Goal: Communication & Community: Share content

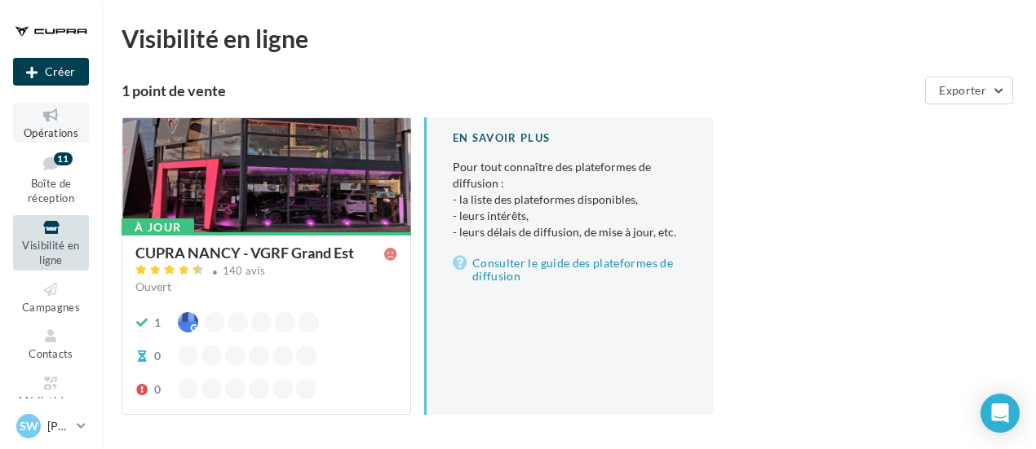
click at [57, 115] on icon at bounding box center [51, 115] width 66 height 19
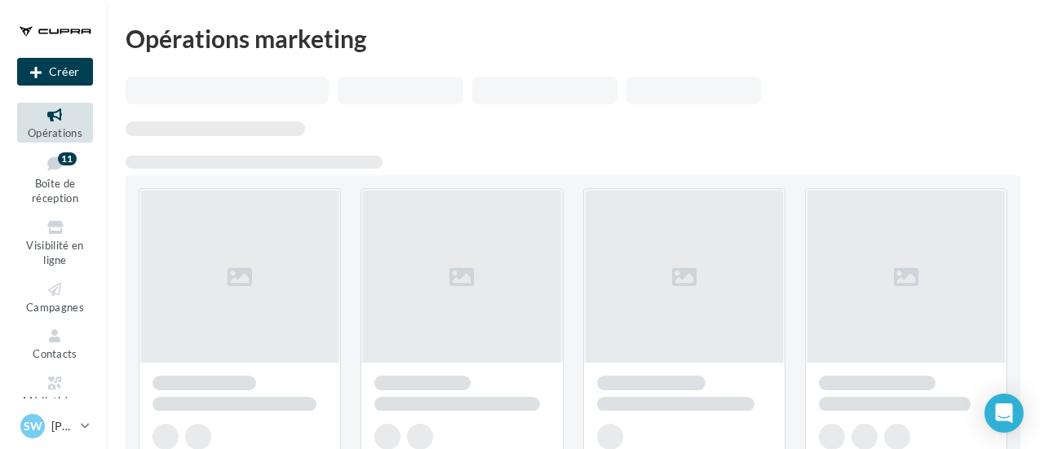
scroll to position [163, 0]
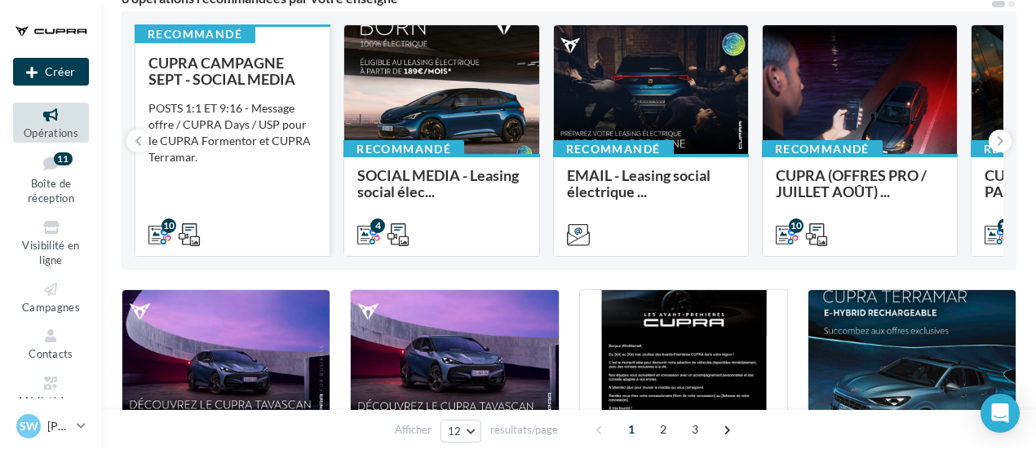
drag, startPoint x: 168, startPoint y: 214, endPoint x: 175, endPoint y: 207, distance: 9.2
click at [170, 214] on div "10" at bounding box center [232, 233] width 194 height 46
click at [225, 77] on span "CUPRA CAMPAGNE SEPT - SOCIAL MEDIA" at bounding box center [221, 71] width 147 height 34
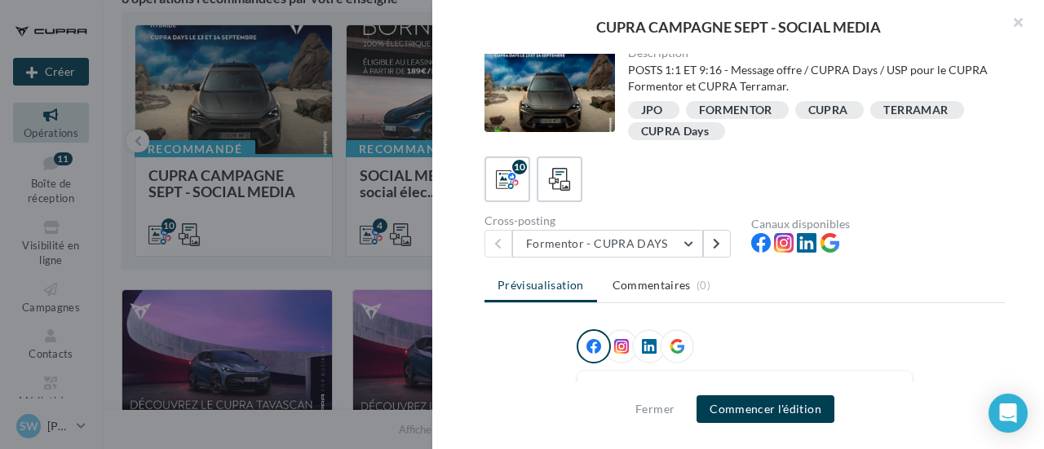
scroll to position [0, 0]
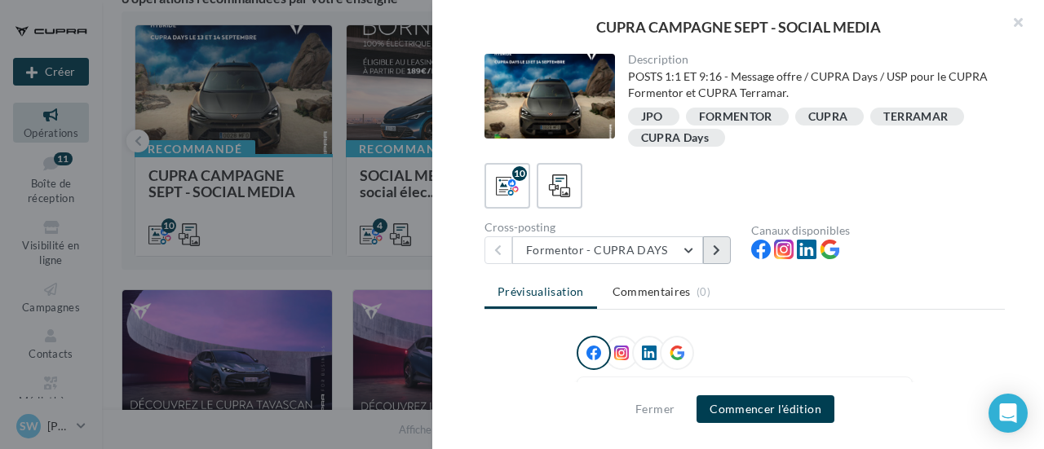
click at [725, 250] on button at bounding box center [717, 250] width 28 height 28
click at [502, 254] on button at bounding box center [498, 250] width 28 height 28
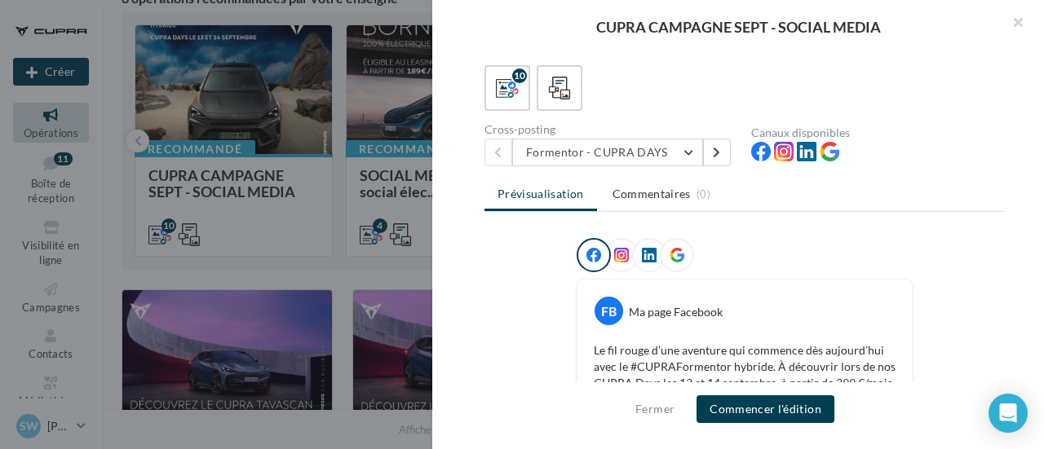
scroll to position [82, 0]
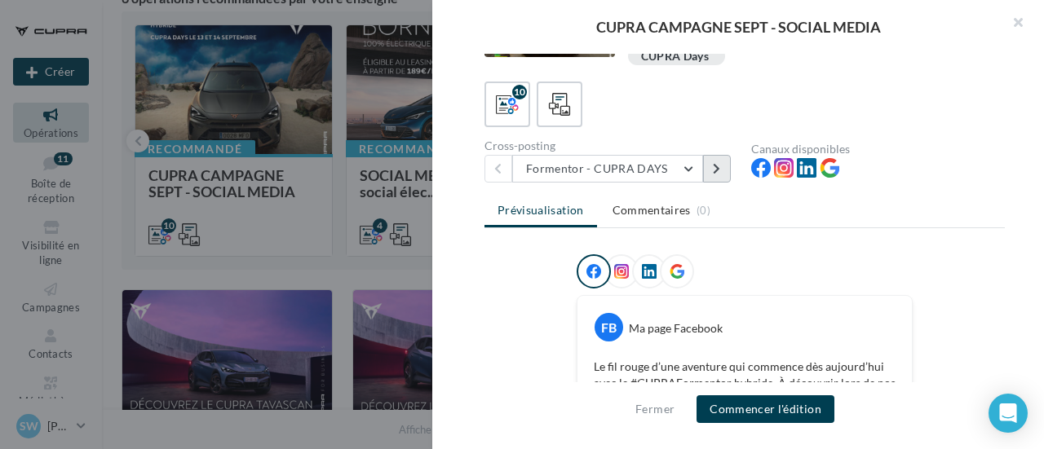
click at [720, 179] on button at bounding box center [717, 169] width 28 height 28
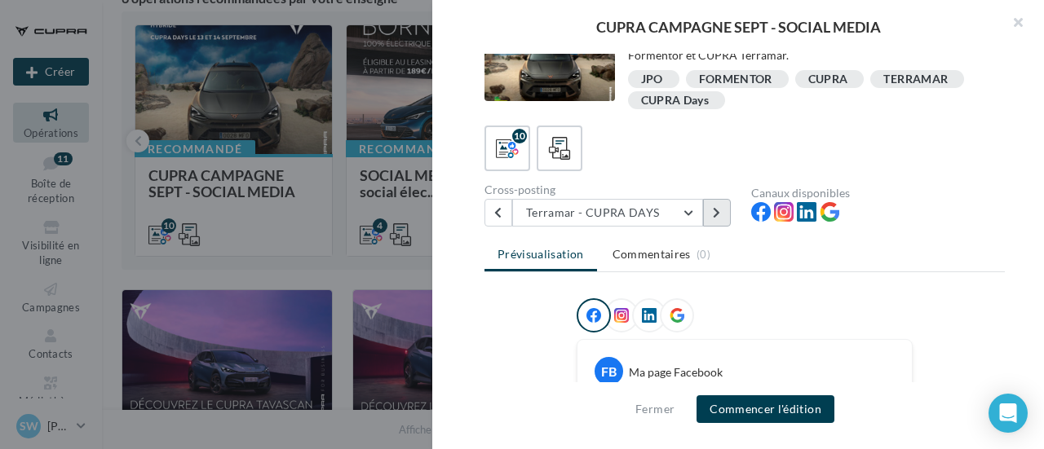
scroll to position [0, 0]
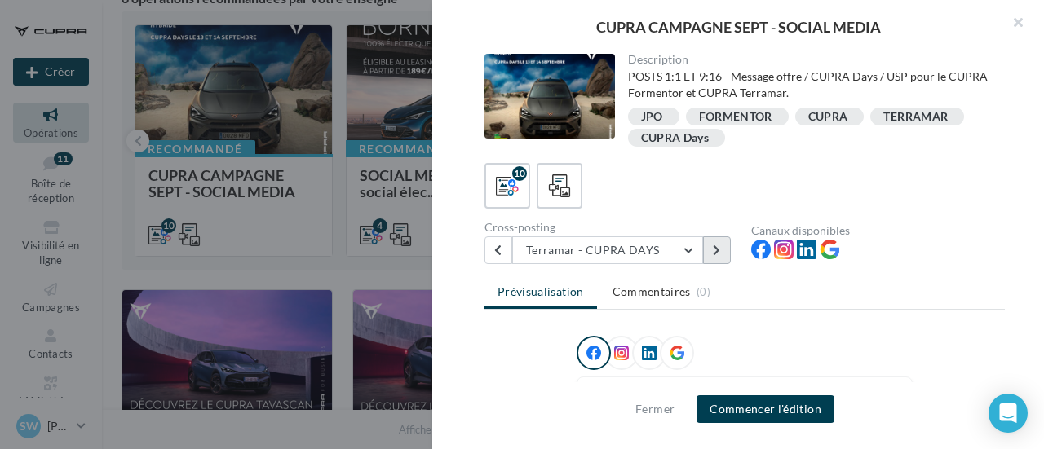
click at [724, 249] on button at bounding box center [717, 250] width 28 height 28
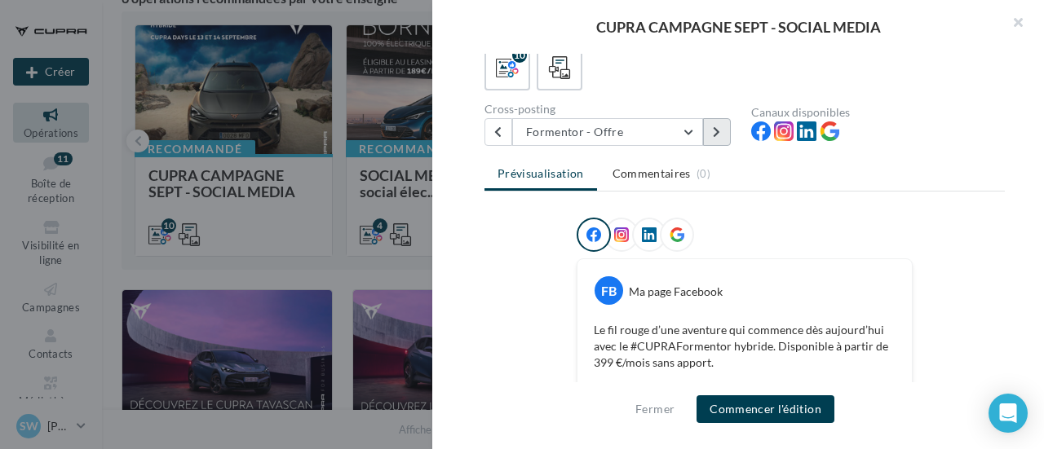
scroll to position [142, 0]
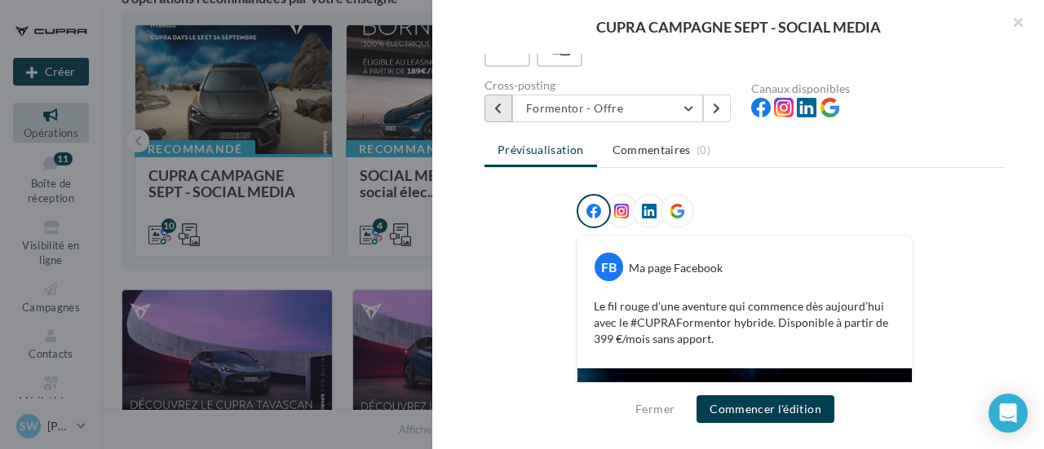
click at [507, 104] on button at bounding box center [498, 109] width 28 height 28
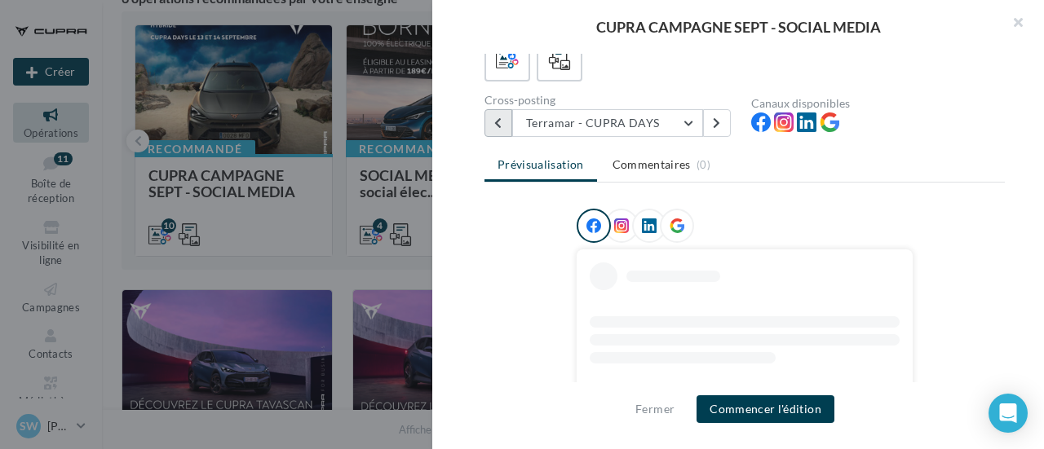
scroll to position [163, 0]
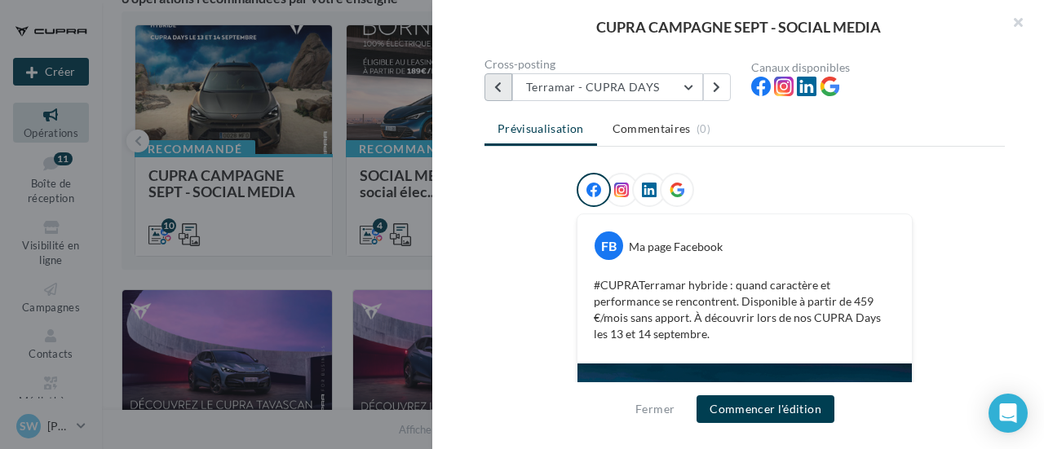
click at [506, 93] on button at bounding box center [498, 87] width 28 height 28
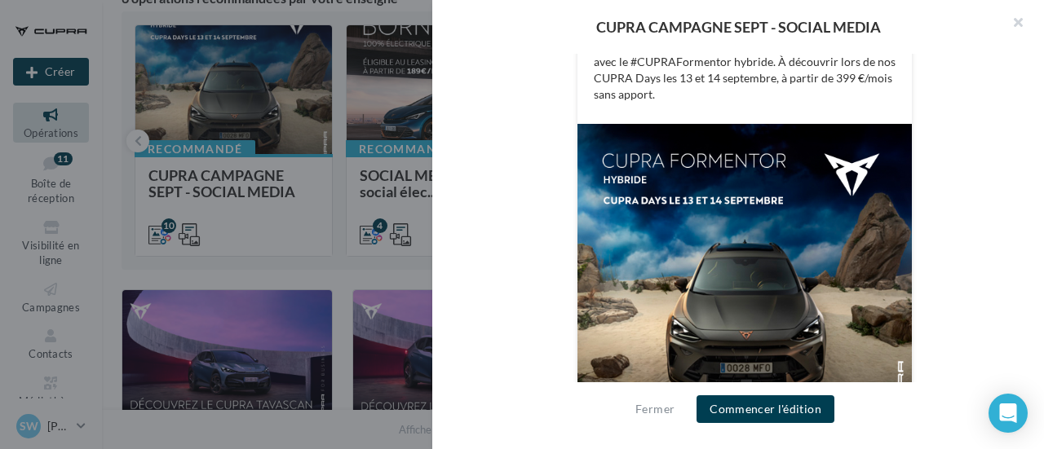
scroll to position [484, 0]
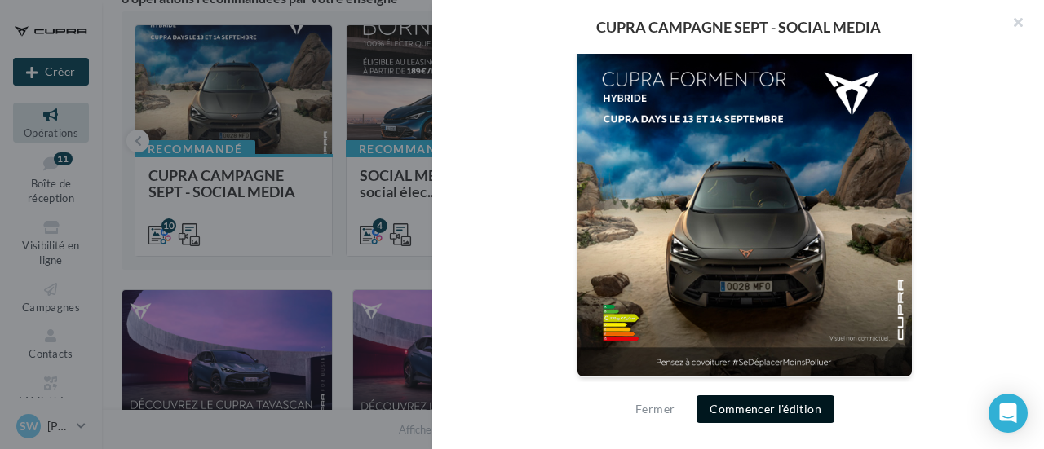
click at [798, 420] on button "Commencer l'édition" at bounding box center [765, 409] width 138 height 28
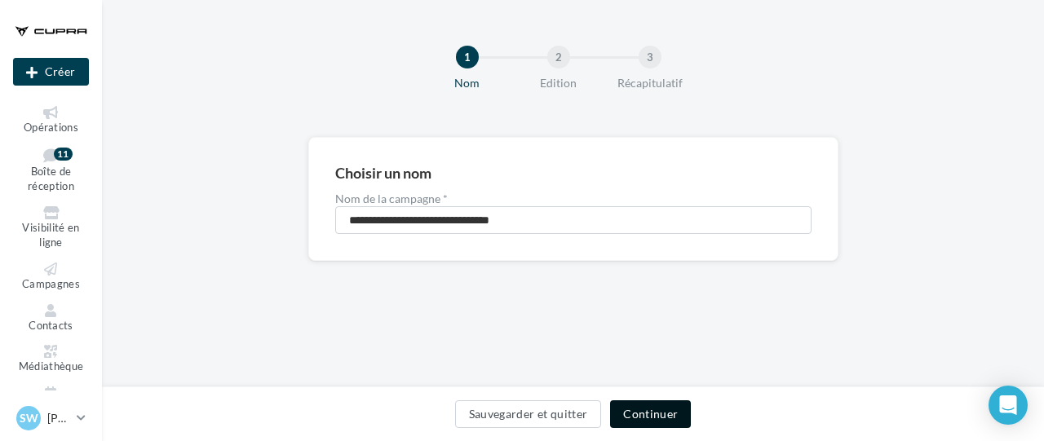
click at [662, 415] on button "Continuer" at bounding box center [650, 414] width 81 height 28
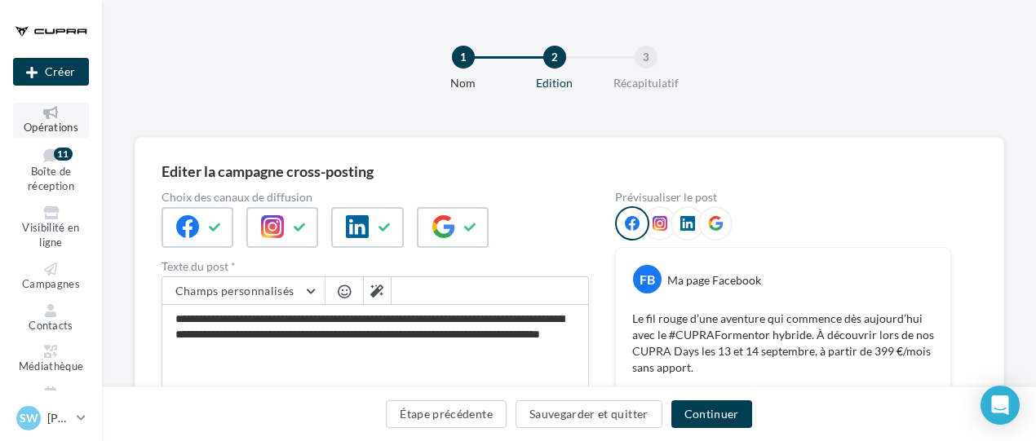
click at [65, 116] on icon at bounding box center [51, 112] width 66 height 13
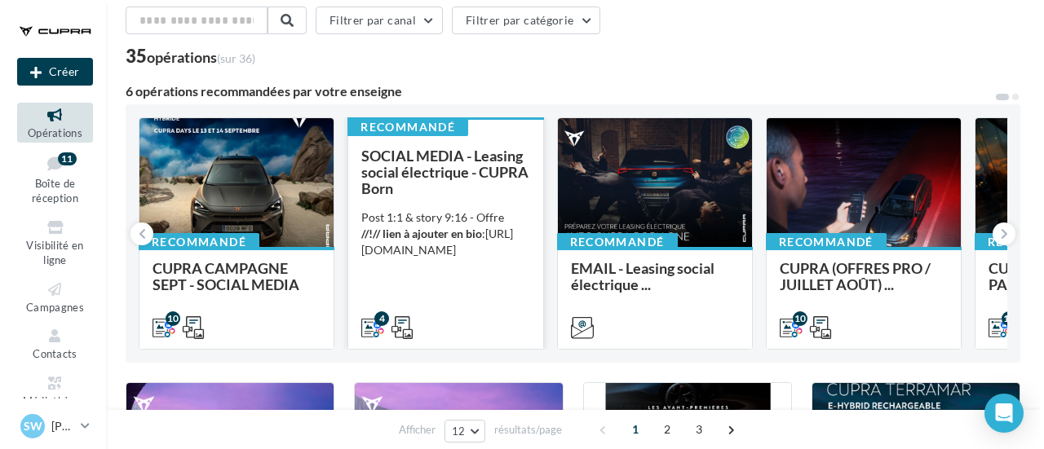
scroll to position [82, 0]
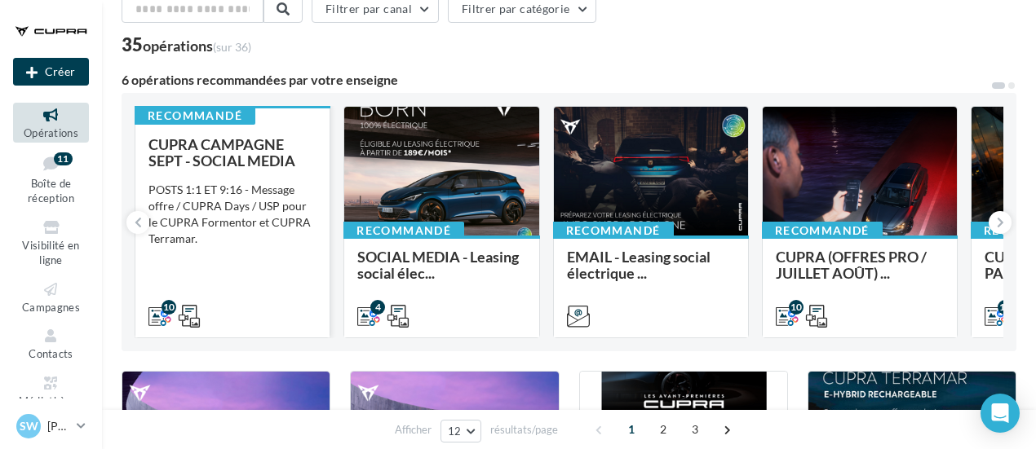
click at [259, 205] on div "POSTS 1:1 ET 9:16 - Message offre / CUPRA Days / USP pour le CUPRA Formentor et…" at bounding box center [232, 214] width 168 height 65
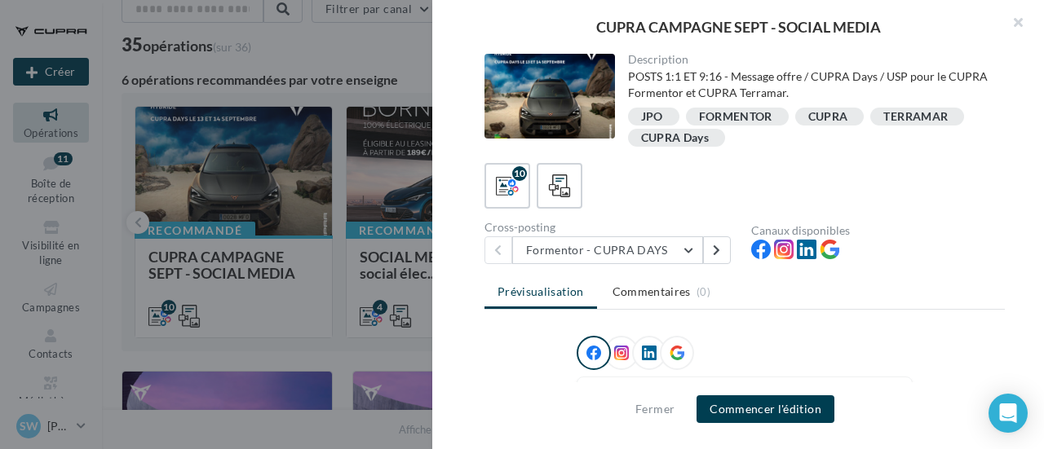
scroll to position [326, 0]
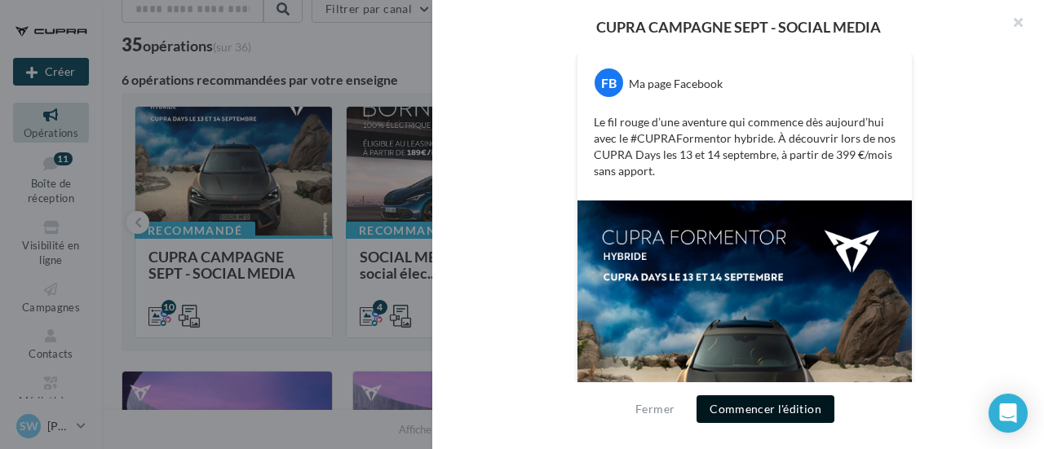
click at [794, 415] on button "Commencer l'édition" at bounding box center [765, 409] width 138 height 28
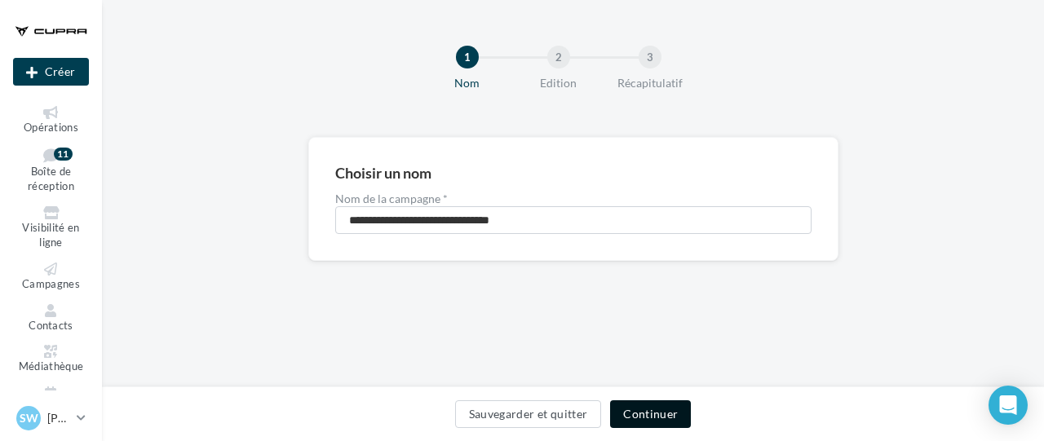
click at [683, 406] on button "Continuer" at bounding box center [650, 414] width 81 height 28
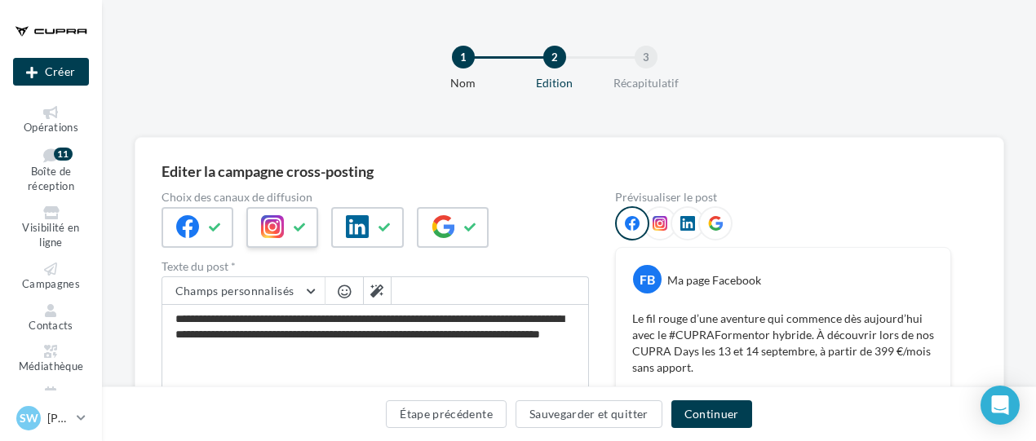
click at [250, 213] on div at bounding box center [282, 227] width 72 height 41
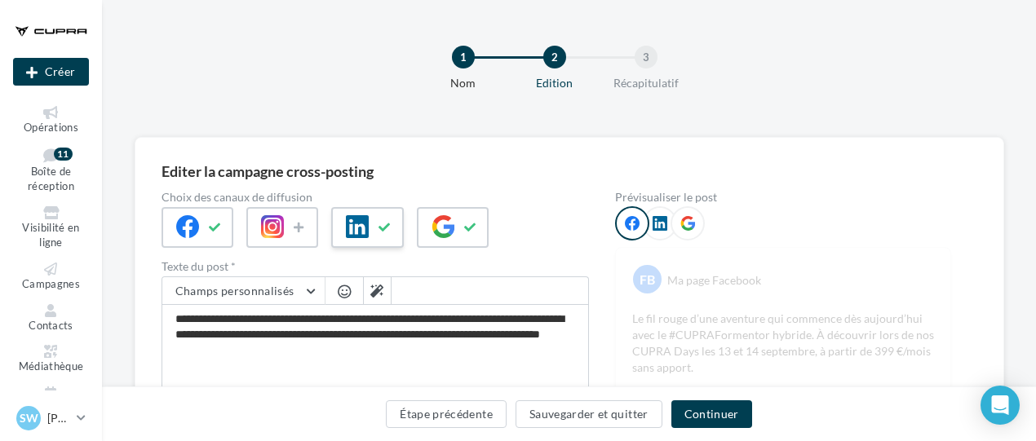
click at [388, 216] on button at bounding box center [385, 227] width 20 height 24
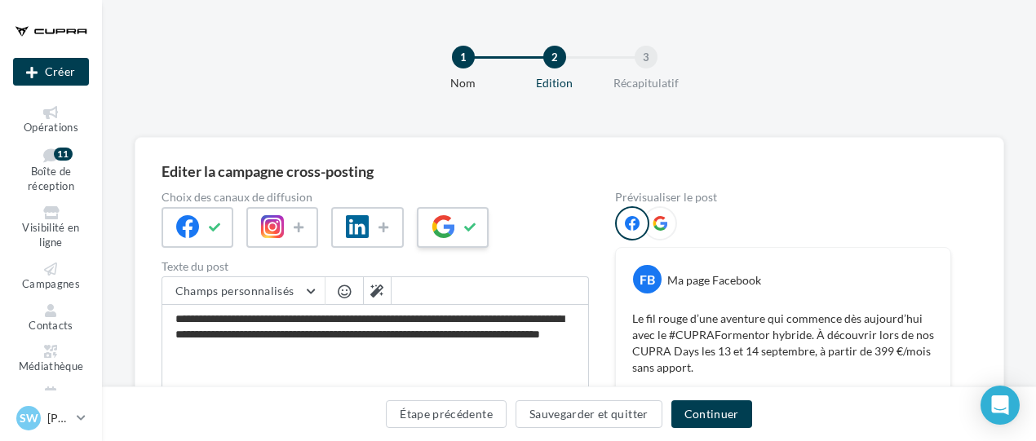
click at [470, 222] on icon at bounding box center [470, 227] width 13 height 11
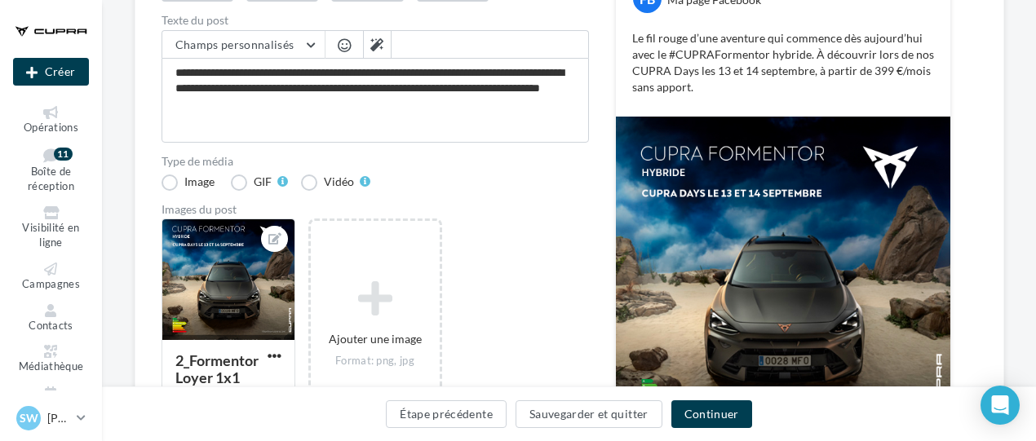
scroll to position [86, 0]
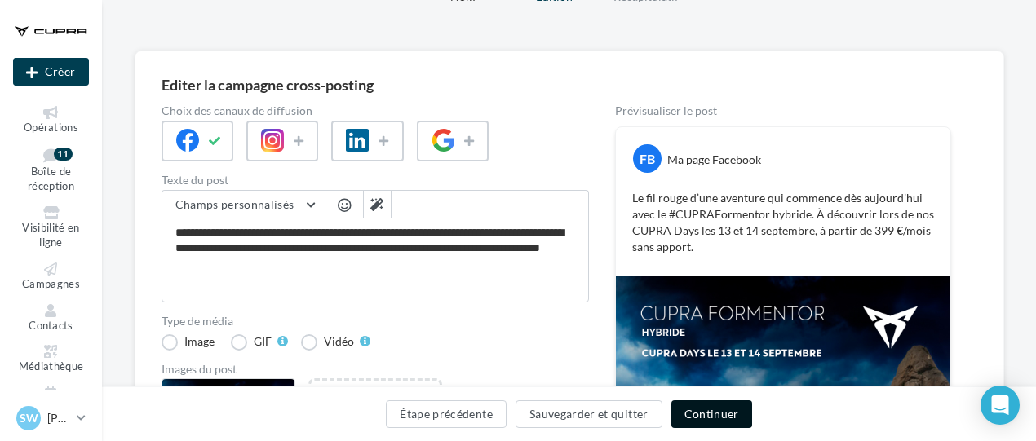
click at [740, 420] on button "Continuer" at bounding box center [711, 414] width 81 height 28
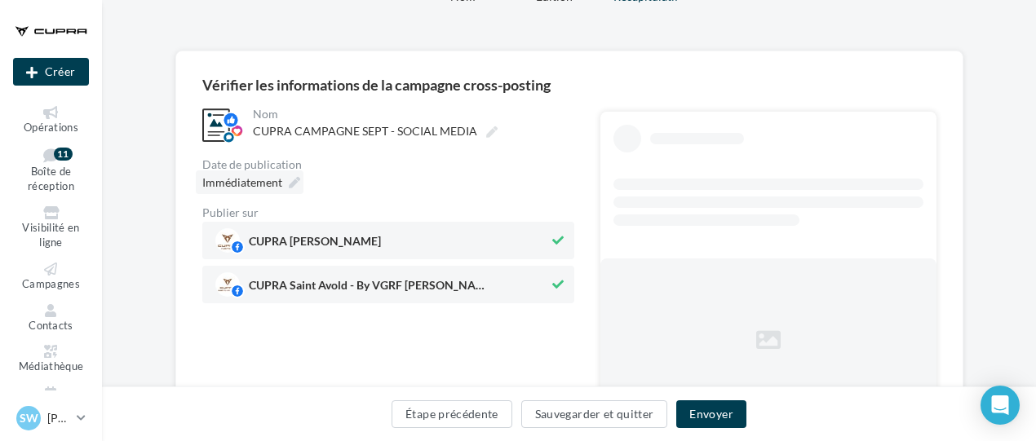
click at [264, 192] on div "Immédiatement" at bounding box center [250, 182] width 108 height 24
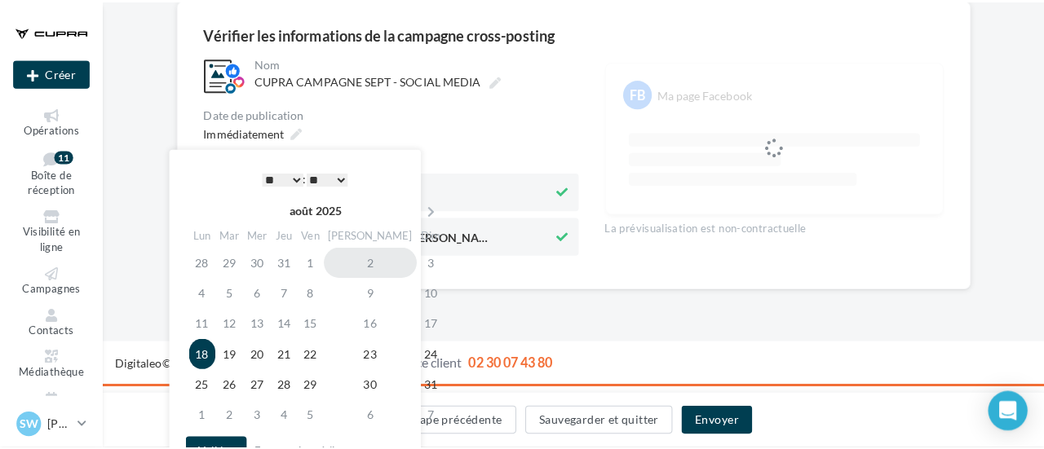
scroll to position [171, 0]
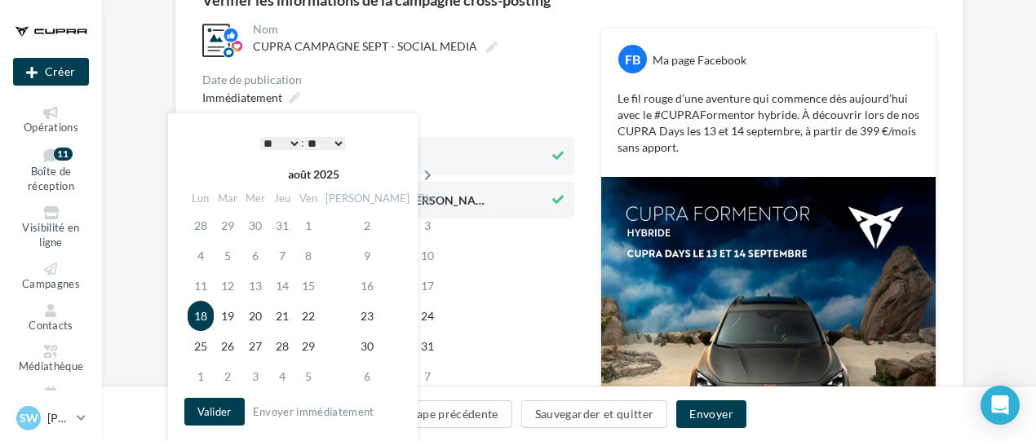
click at [418, 170] on icon at bounding box center [428, 175] width 20 height 11
click at [203, 280] on td "8" at bounding box center [202, 286] width 29 height 30
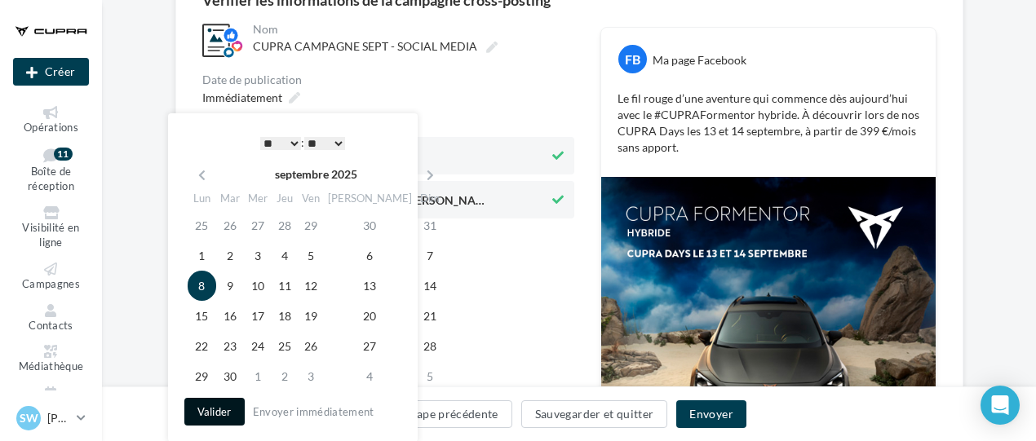
click at [215, 413] on button "Valider" at bounding box center [214, 412] width 60 height 28
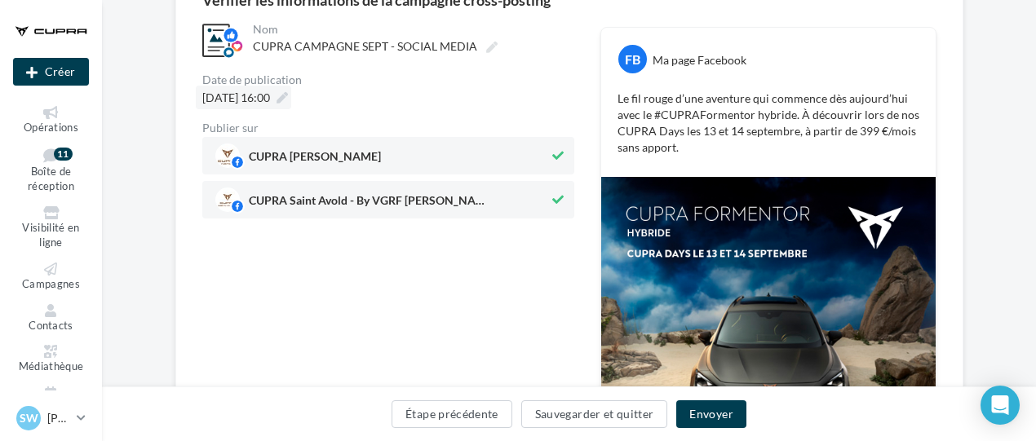
click at [270, 95] on span "08/09/2025 à 16:00" at bounding box center [236, 98] width 68 height 14
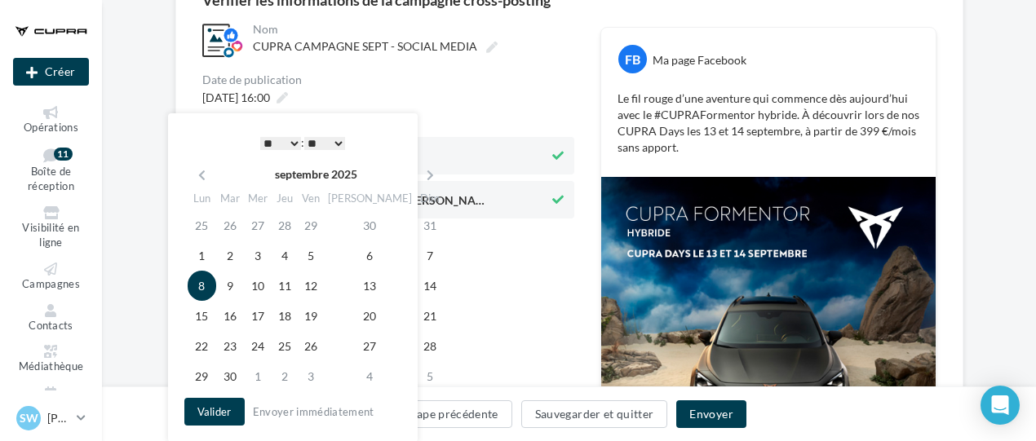
click at [471, 91] on div "08/09/2025 à 16:00" at bounding box center [388, 98] width 372 height 24
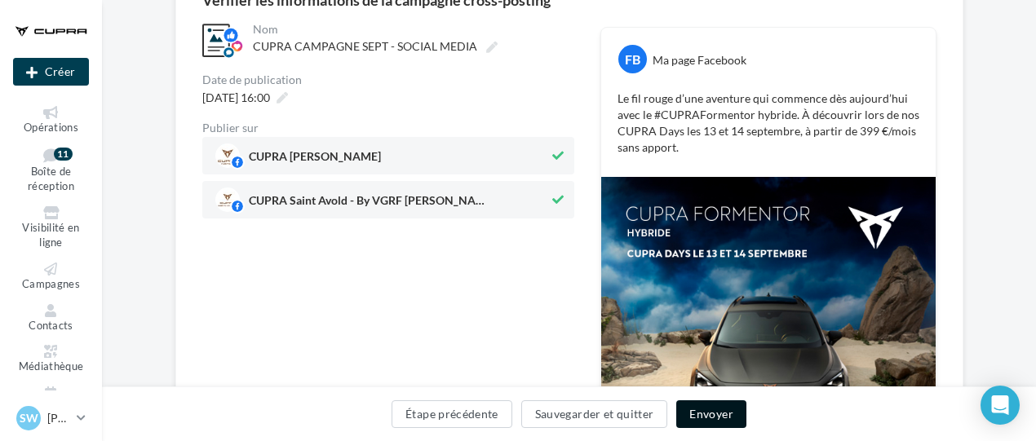
click at [740, 410] on button "Envoyer" at bounding box center [710, 414] width 69 height 28
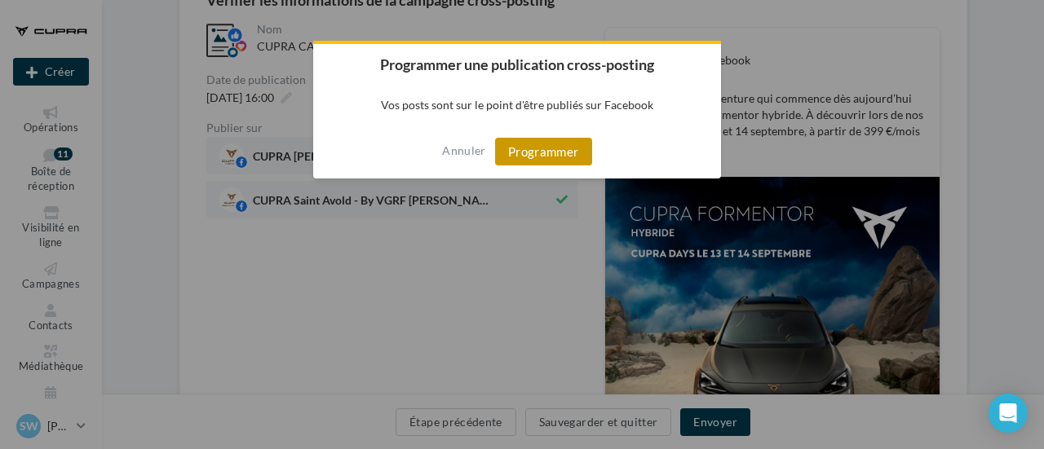
click at [550, 138] on button "Programmer" at bounding box center [543, 152] width 97 height 28
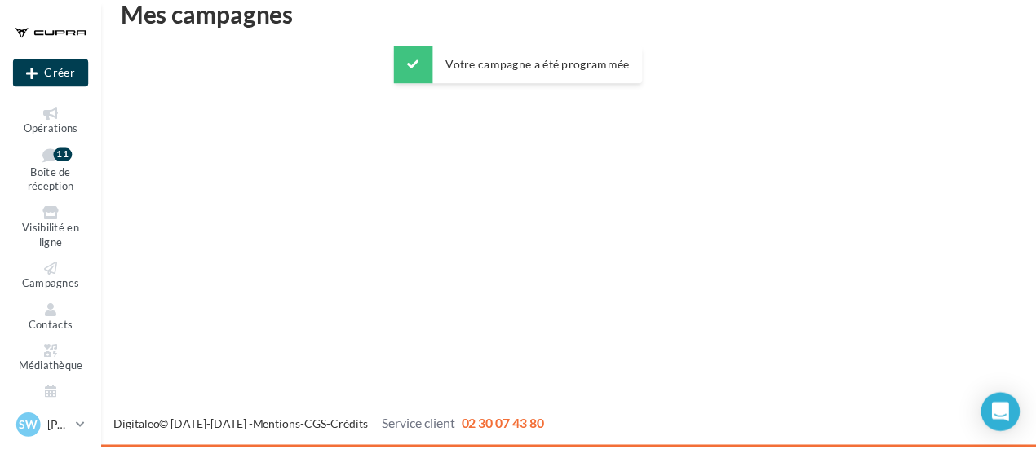
scroll to position [26, 0]
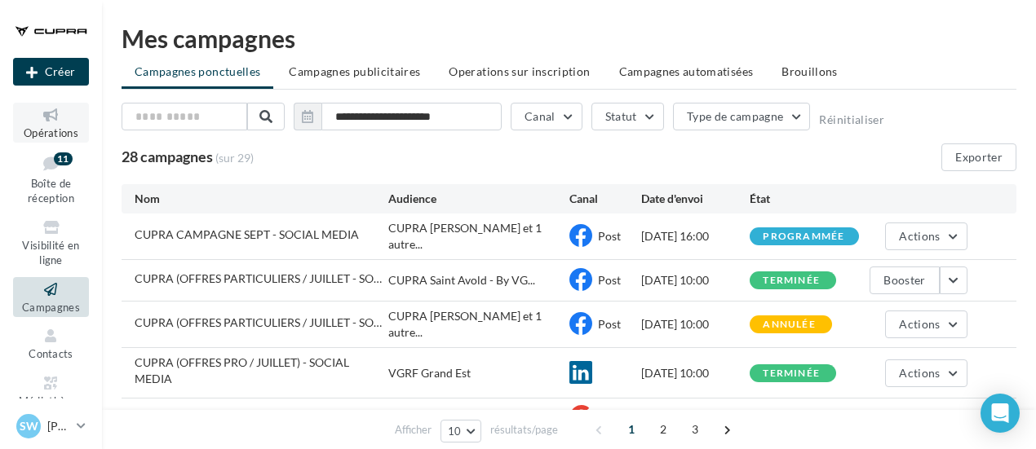
click at [42, 134] on span "Opérations" at bounding box center [51, 132] width 55 height 13
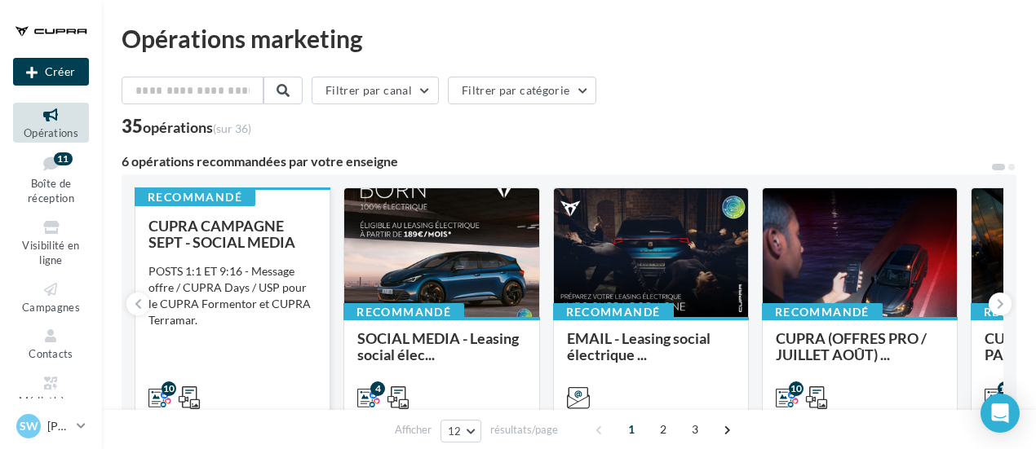
click at [290, 223] on div "CUPRA CAMPAGNE SEPT - SOCIAL MEDIA" at bounding box center [232, 234] width 168 height 33
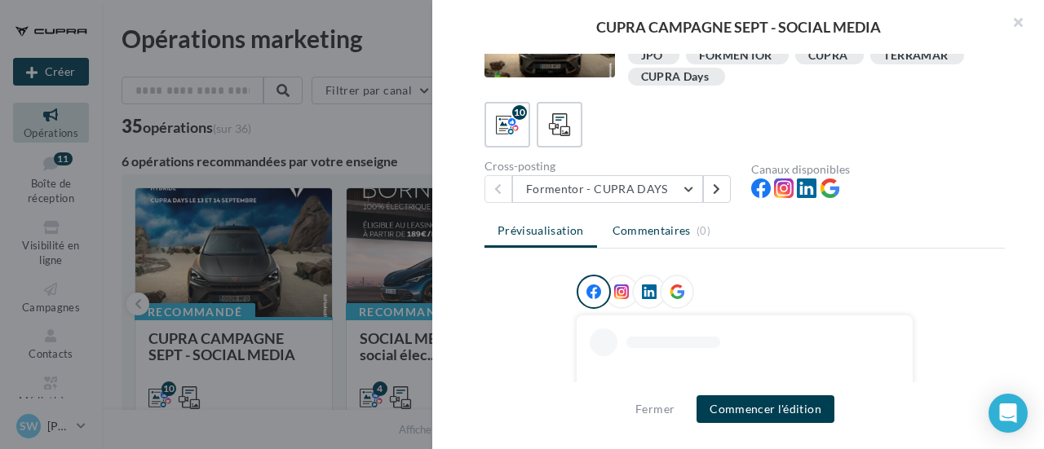
scroll to position [82, 0]
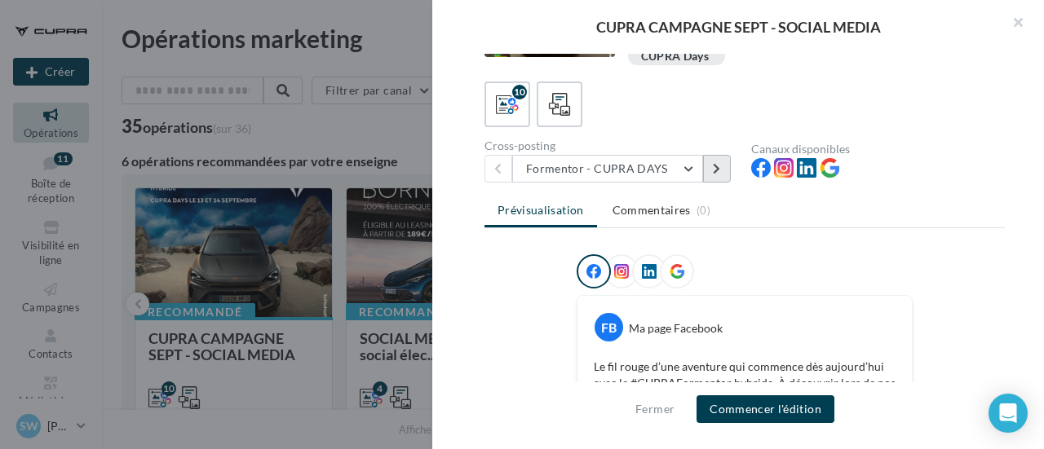
click at [719, 166] on icon at bounding box center [716, 168] width 7 height 11
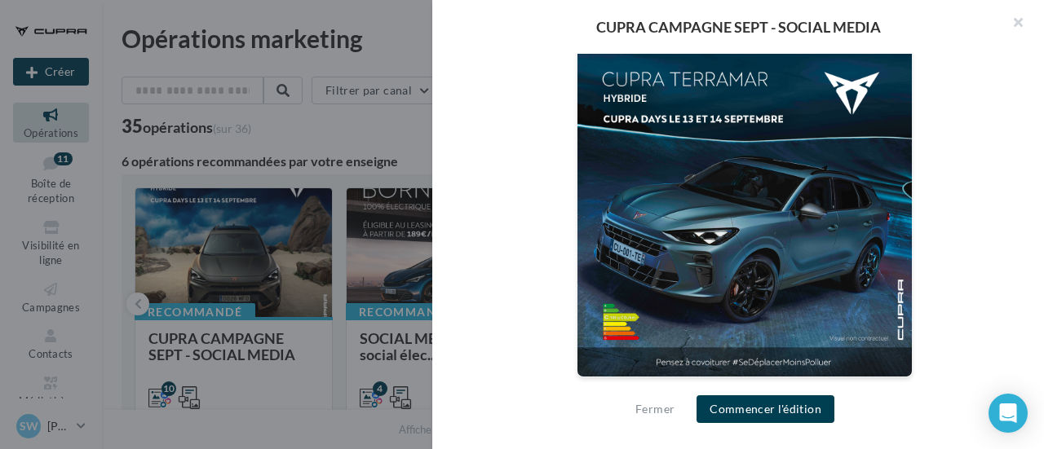
scroll to position [321, 0]
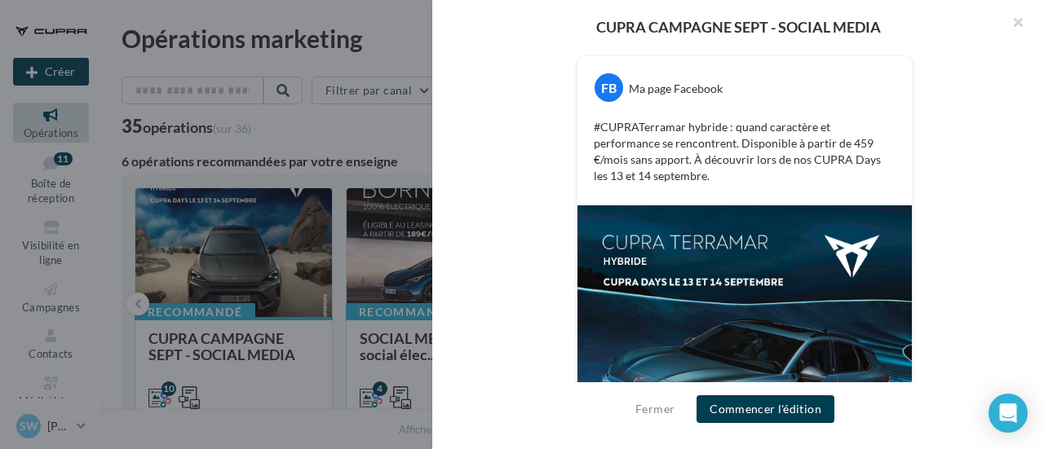
click at [767, 391] on div "Fermer Commencer l'édition" at bounding box center [738, 415] width 612 height 67
click at [771, 412] on button "Commencer l'édition" at bounding box center [765, 409] width 138 height 28
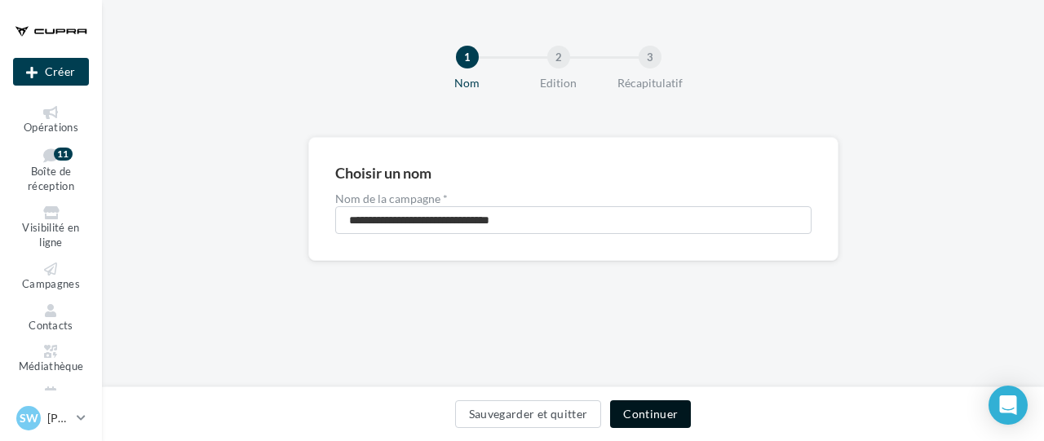
click at [624, 413] on button "Continuer" at bounding box center [650, 414] width 81 height 28
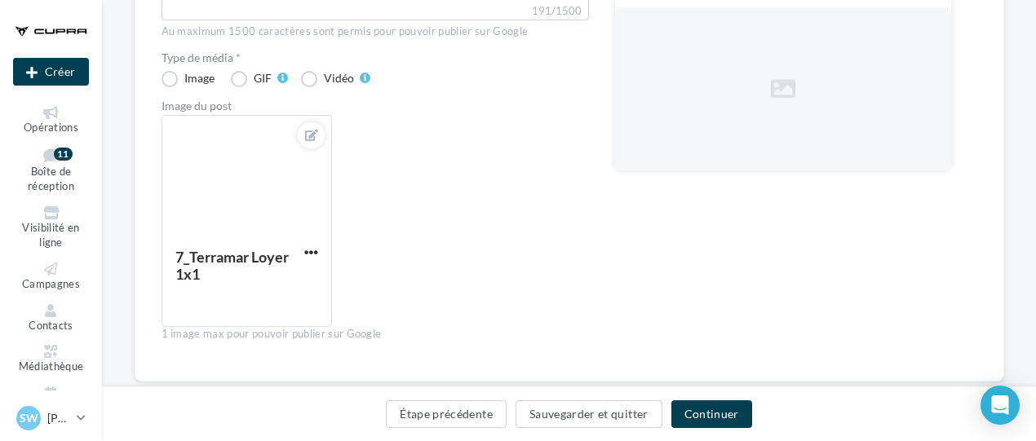
scroll to position [177, 0]
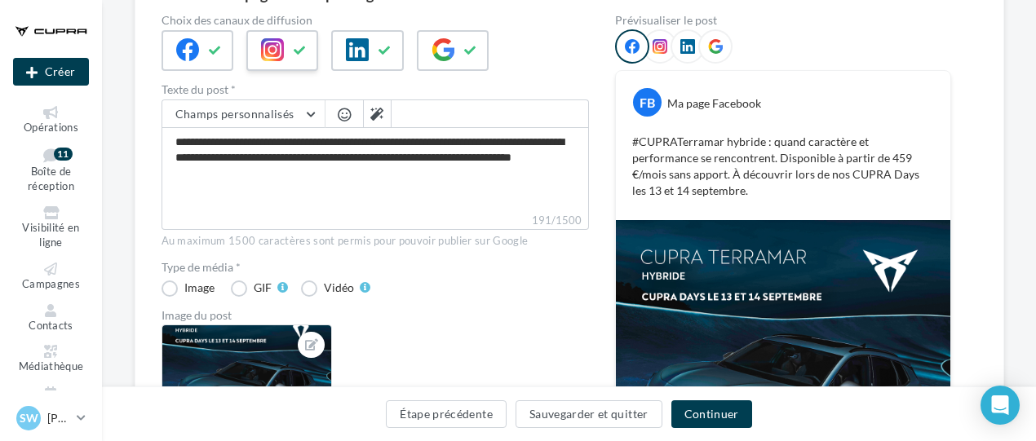
click at [269, 42] on icon at bounding box center [272, 49] width 23 height 23
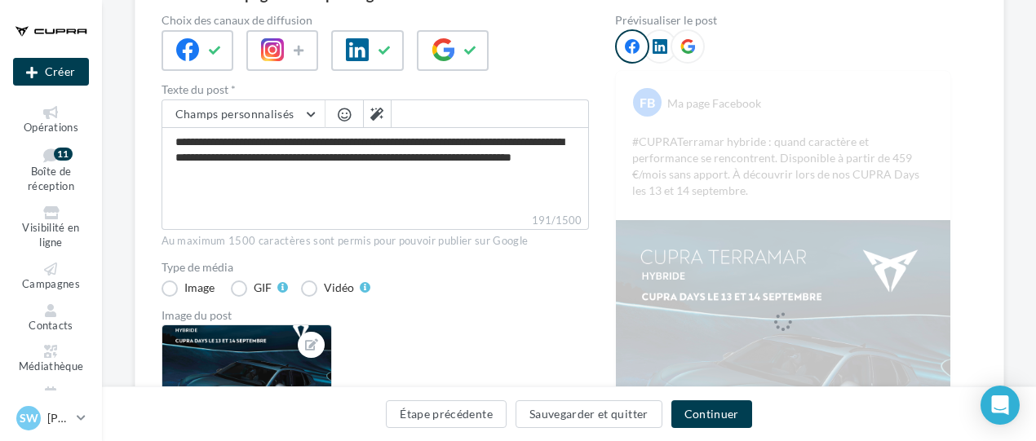
click at [414, 42] on div at bounding box center [324, 57] width 327 height 54
click at [453, 53] on icon at bounding box center [442, 49] width 23 height 23
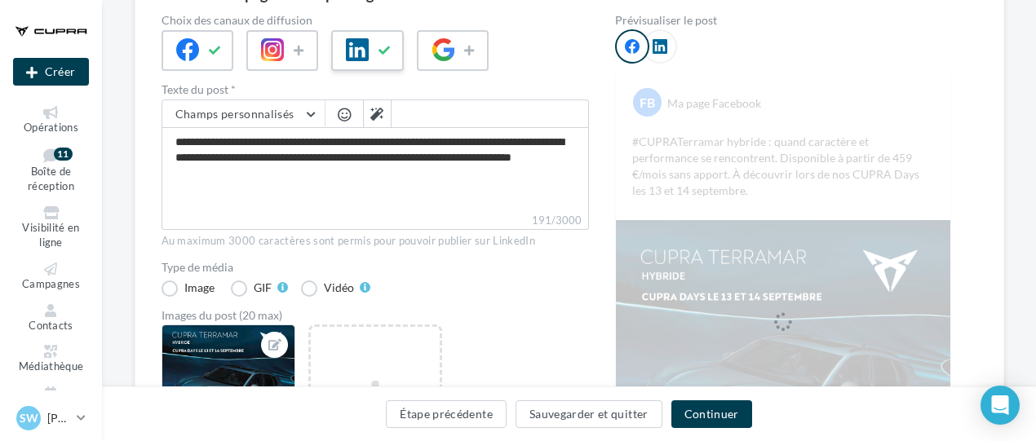
click at [388, 55] on button at bounding box center [385, 50] width 20 height 24
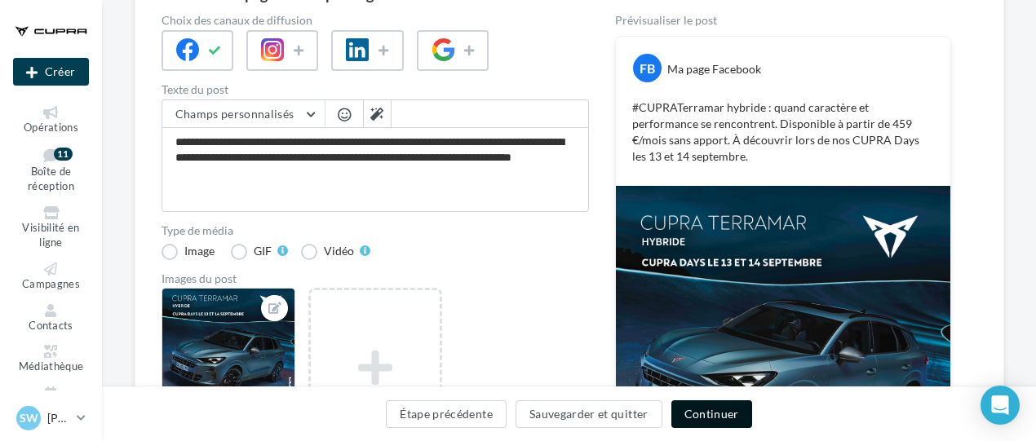
click at [716, 408] on button "Continuer" at bounding box center [711, 414] width 81 height 28
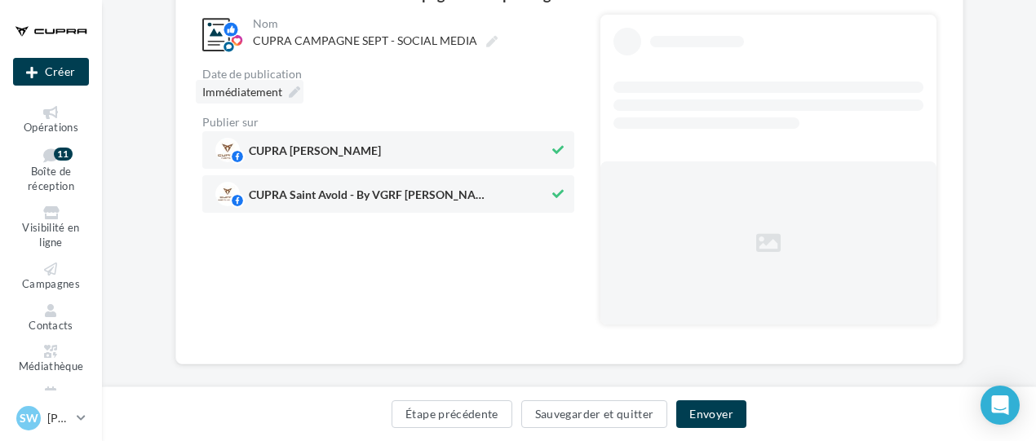
click at [279, 91] on span "Immédiatement" at bounding box center [242, 92] width 80 height 14
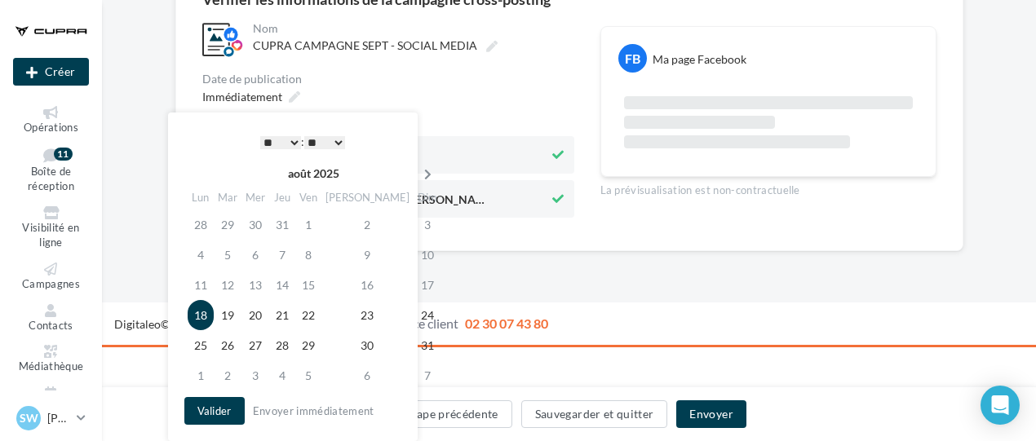
scroll to position [171, 0]
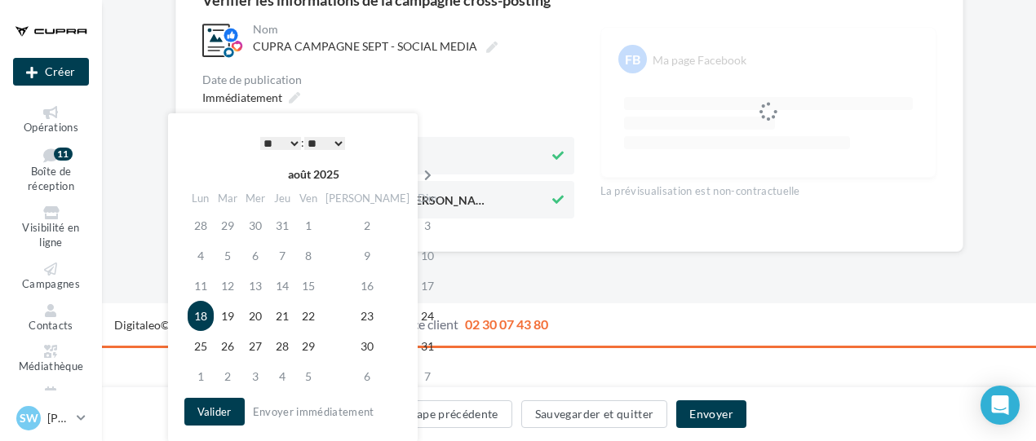
click at [418, 173] on icon at bounding box center [428, 175] width 20 height 11
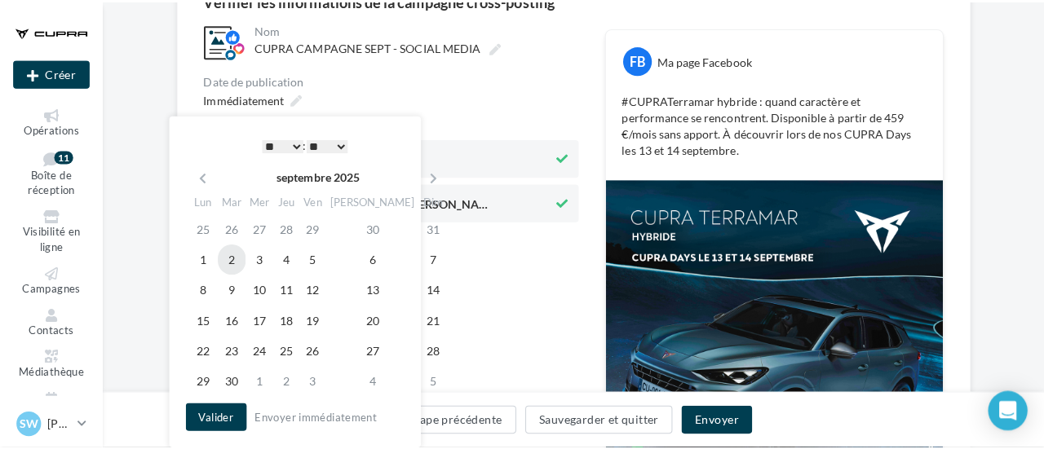
scroll to position [177, 0]
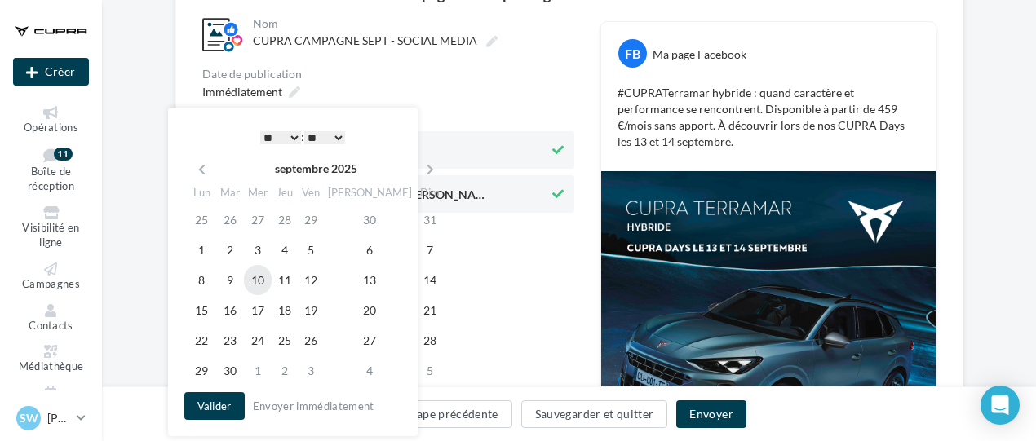
click at [263, 277] on td "10" at bounding box center [258, 280] width 28 height 30
click at [223, 411] on button "Valider" at bounding box center [214, 406] width 60 height 28
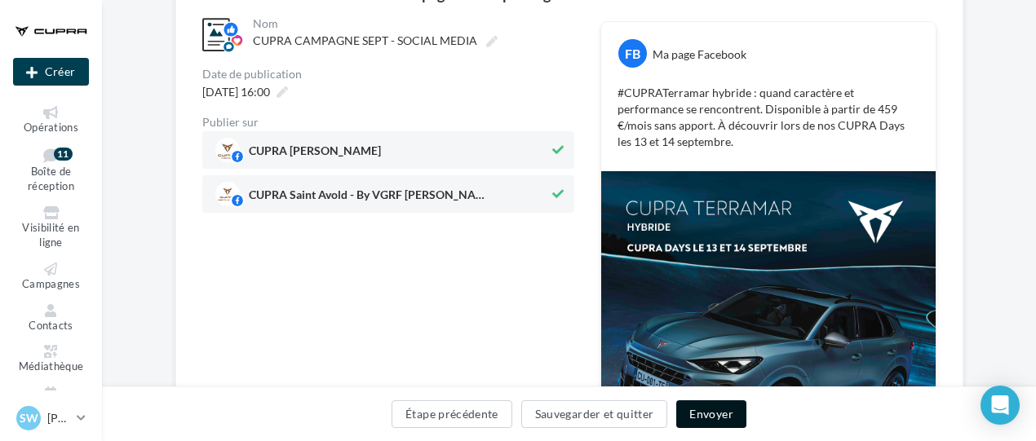
click at [709, 417] on button "Envoyer" at bounding box center [710, 414] width 69 height 28
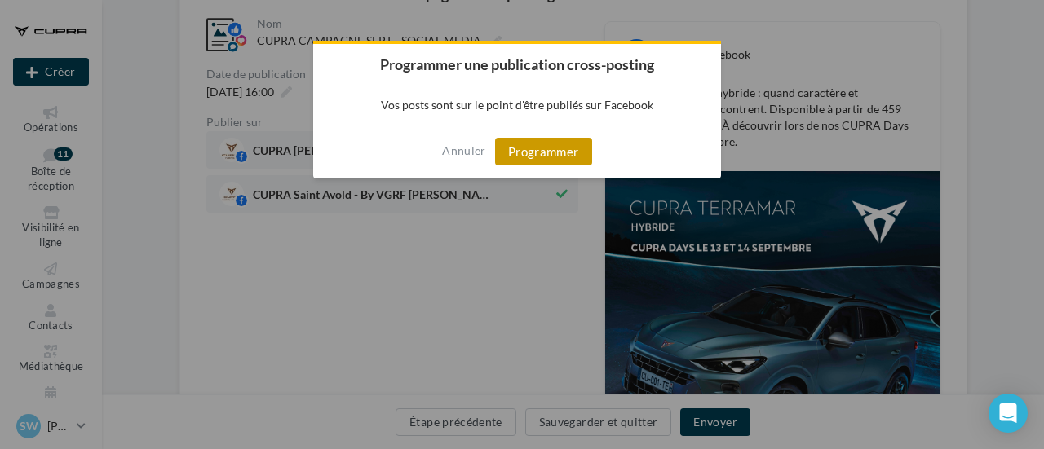
click at [558, 152] on button "Programmer" at bounding box center [543, 152] width 97 height 28
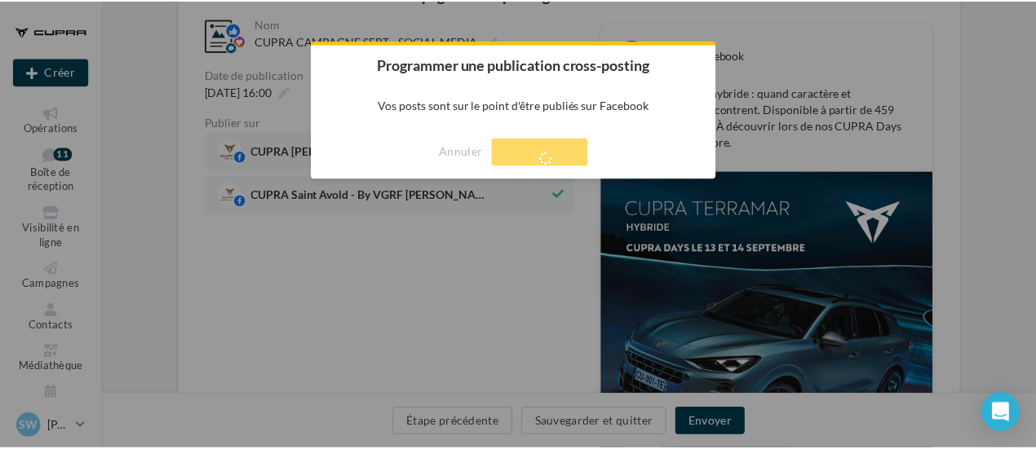
scroll to position [26, 0]
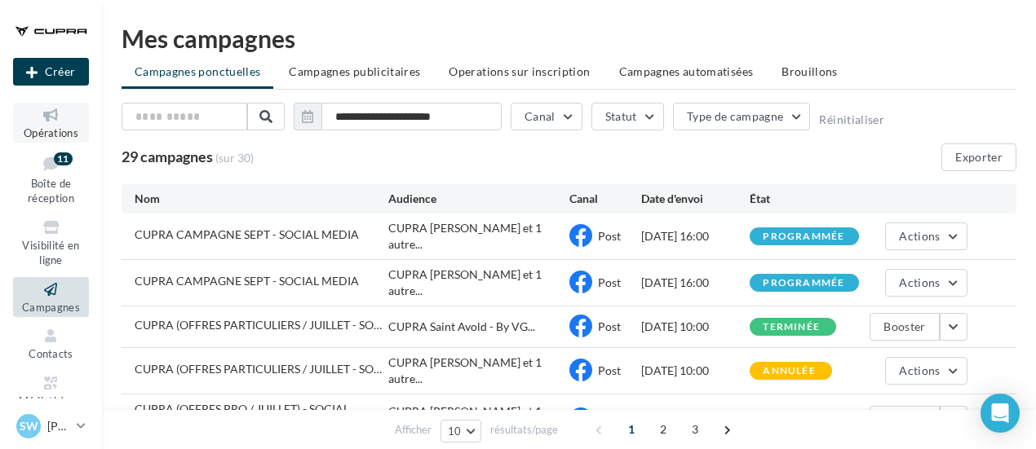
click at [41, 138] on span "Opérations" at bounding box center [51, 132] width 55 height 13
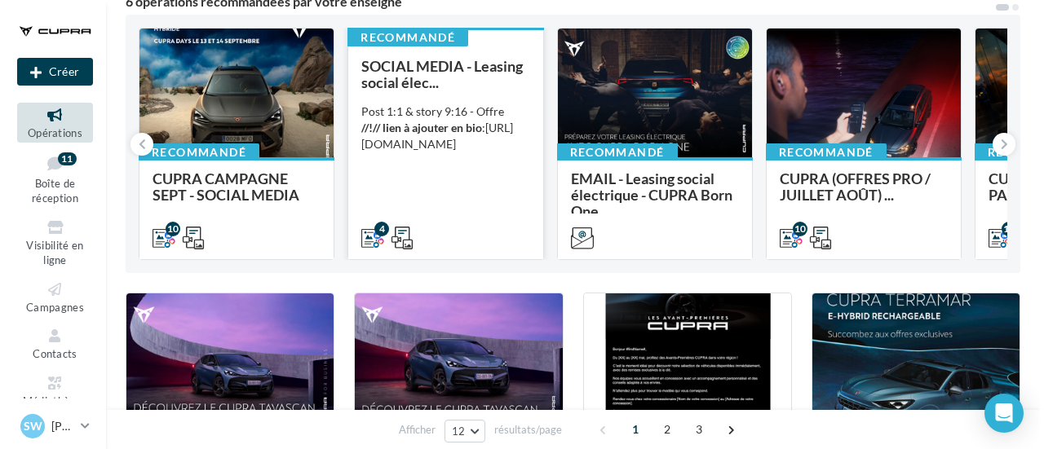
scroll to position [163, 0]
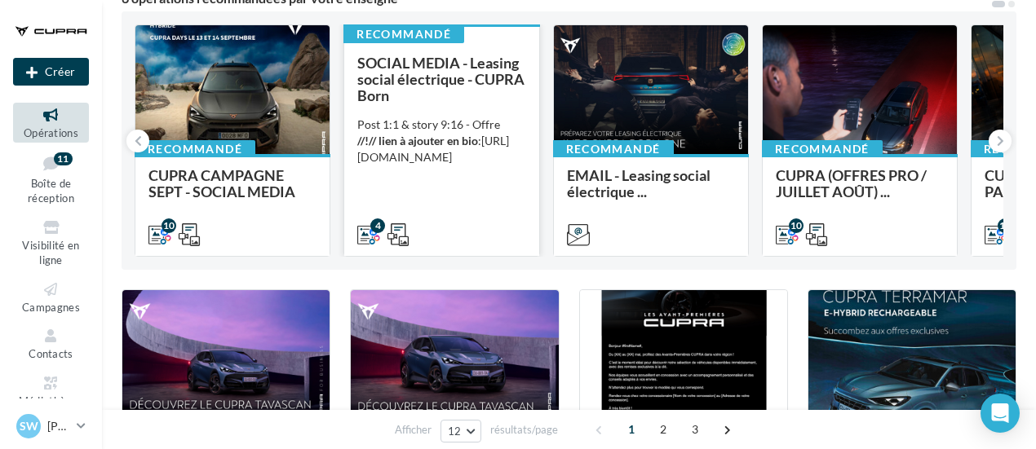
click at [469, 133] on div "Post 1:1 & story 9:16 - Offre //!// lien à ajouter en bio : [URL][DOMAIN_NAME]" at bounding box center [441, 141] width 168 height 49
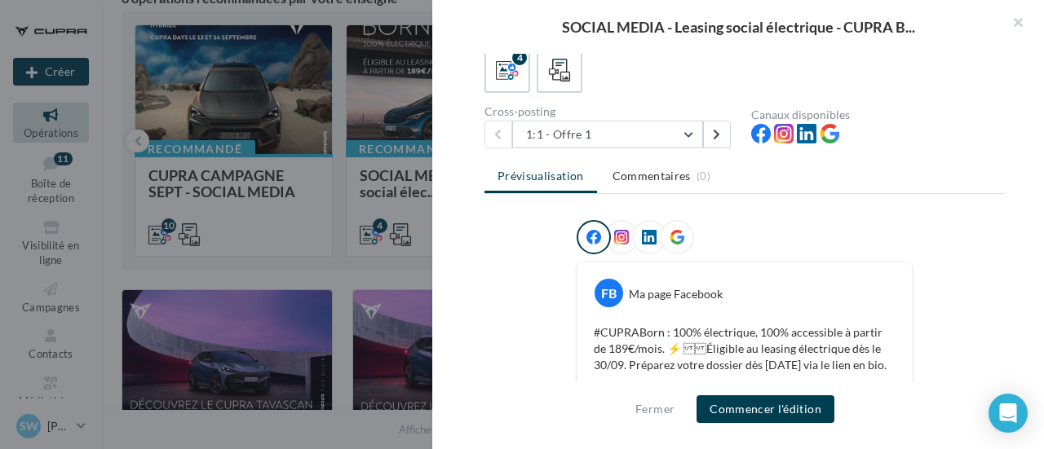
scroll to position [0, 0]
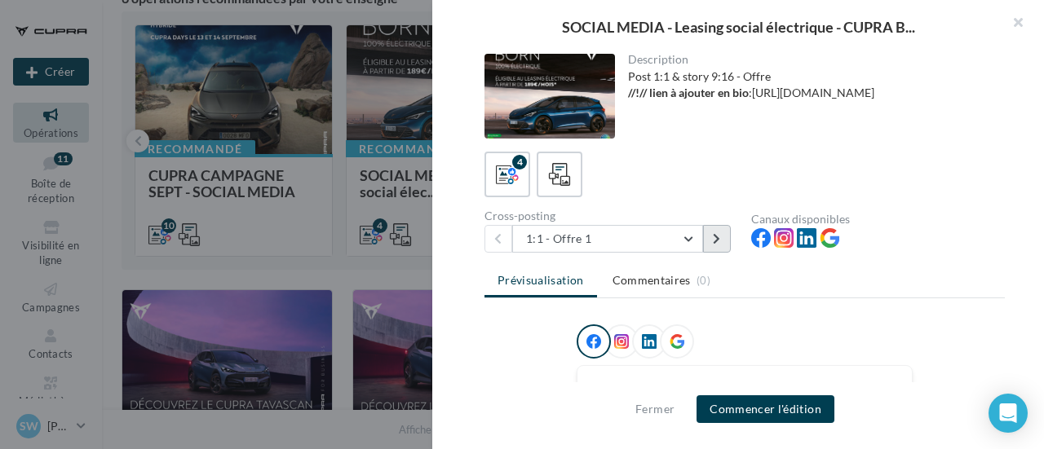
click at [713, 234] on icon at bounding box center [716, 238] width 7 height 11
click at [717, 243] on icon at bounding box center [716, 238] width 7 height 11
click at [72, 131] on div at bounding box center [522, 224] width 1044 height 449
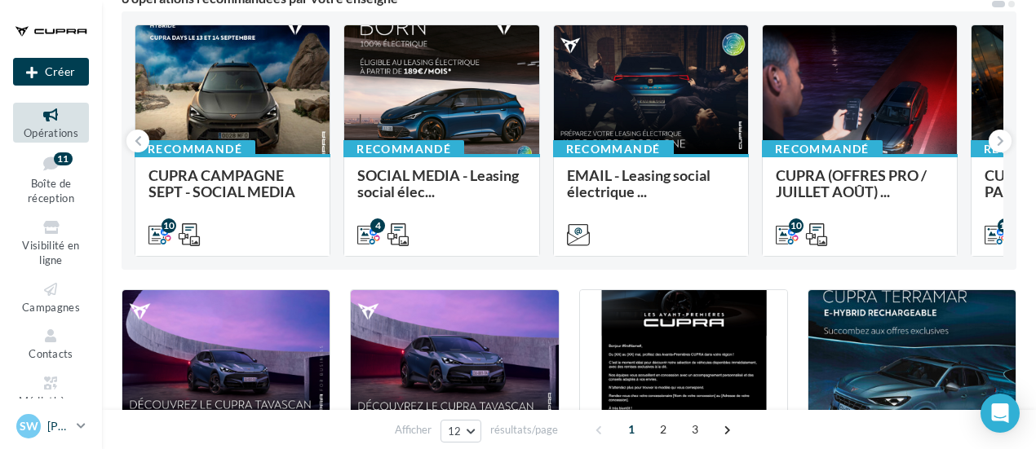
click at [54, 428] on p "[PERSON_NAME]" at bounding box center [58, 426] width 23 height 16
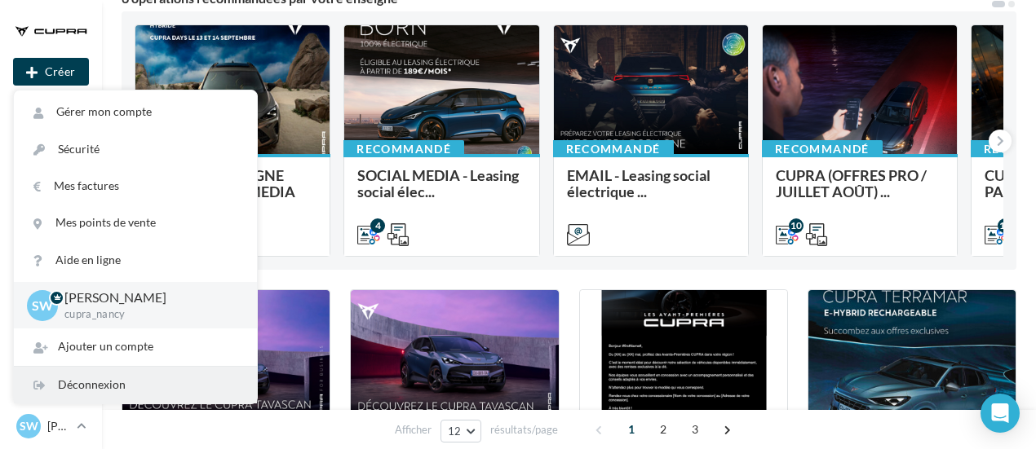
click at [117, 390] on div "Déconnexion" at bounding box center [135, 385] width 243 height 37
